Goal: Task Accomplishment & Management: Use online tool/utility

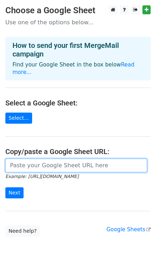
click at [26, 159] on input "url" at bounding box center [76, 166] width 142 height 14
paste input "https://docs.google.com/spreadsheets/d/1plYK6YWPw4izg8d8AKM1mXQD9nUu5-BE4nN21zi…"
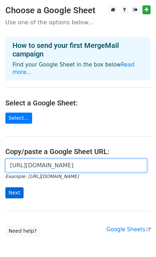
type input "https://docs.google.com/spreadsheets/d/1plYK6YWPw4izg8d8AKM1mXQD9nUu5-BE4nN21zi…"
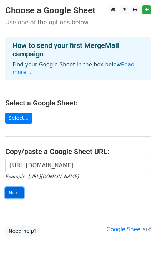
click at [15, 188] on input "Next" at bounding box center [14, 193] width 18 height 11
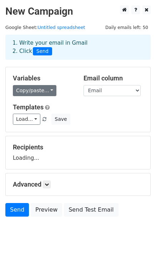
click at [36, 91] on link "Copy/paste..." at bounding box center [35, 90] width 44 height 11
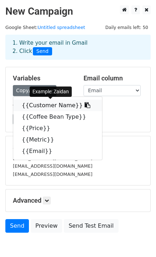
click at [40, 106] on link "{{Customer Name}}" at bounding box center [57, 105] width 89 height 11
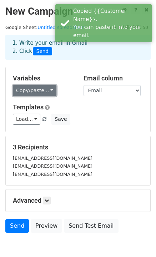
click at [36, 89] on link "Copy/paste..." at bounding box center [35, 90] width 44 height 11
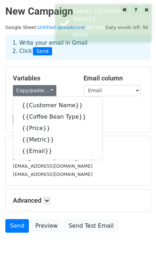
drag, startPoint x: 116, startPoint y: 119, endPoint x: 102, endPoint y: 99, distance: 24.4
click at [102, 99] on div "Variables Copy/paste... {{Customer Name}} {{Coffee Bean Type}} {{Price}} {{Metr…" at bounding box center [78, 99] width 145 height 65
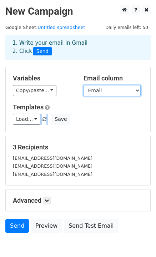
click at [101, 89] on select "Customer Name Coffee Bean Type Price Metric Email" at bounding box center [112, 90] width 57 height 11
click at [101, 92] on select "Customer Name Coffee Bean Type Price Metric Email" at bounding box center [112, 90] width 57 height 11
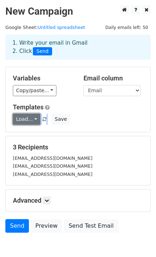
click at [26, 116] on link "Load..." at bounding box center [27, 119] width 28 height 11
click at [34, 120] on link "Load..." at bounding box center [27, 119] width 28 height 11
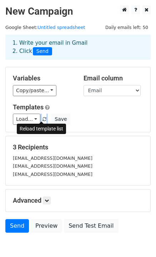
click at [43, 119] on span at bounding box center [45, 119] width 4 height 5
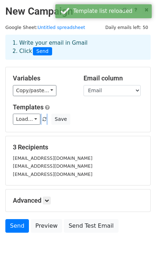
scroll to position [36, 0]
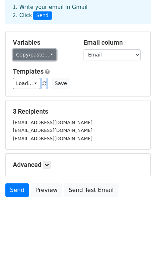
click at [47, 55] on link "Copy/paste..." at bounding box center [35, 54] width 44 height 11
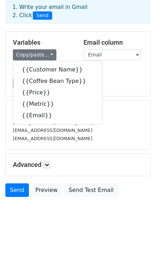
click at [125, 72] on h5 "Templates" at bounding box center [78, 72] width 131 height 8
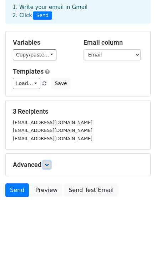
click at [45, 163] on link at bounding box center [47, 165] width 8 height 8
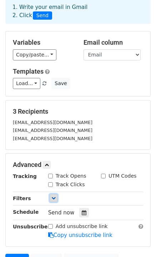
click at [52, 198] on icon at bounding box center [54, 198] width 4 height 4
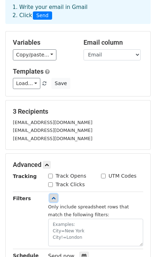
click at [52, 198] on icon at bounding box center [54, 198] width 4 height 4
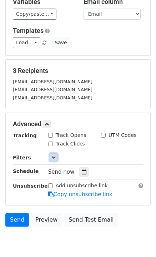
scroll to position [77, 0]
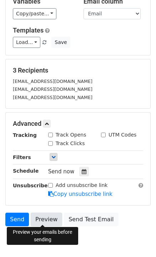
click at [40, 217] on link "Preview" at bounding box center [46, 220] width 31 height 14
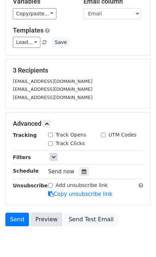
click at [40, 217] on link "Preview" at bounding box center [46, 220] width 31 height 14
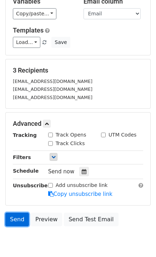
click at [12, 213] on link "Send" at bounding box center [17, 220] width 24 height 14
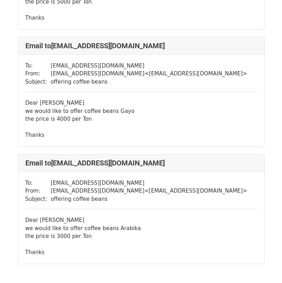
scroll to position [176, 0]
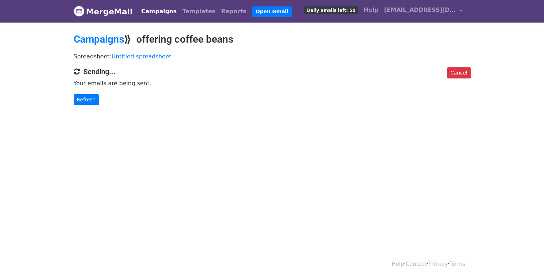
click at [81, 93] on div "Cancel Sending... Your emails are being sent. Refresh" at bounding box center [272, 86] width 408 height 38
click at [82, 97] on link "Refresh" at bounding box center [86, 99] width 25 height 11
